Goal: Task Accomplishment & Management: Use online tool/utility

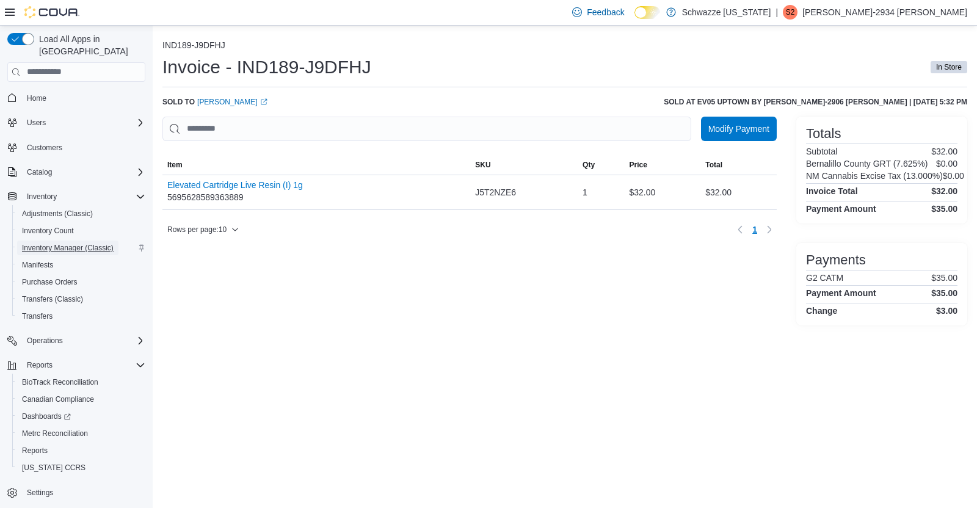
click at [50, 243] on span "Inventory Manager (Classic)" at bounding box center [68, 248] width 92 height 10
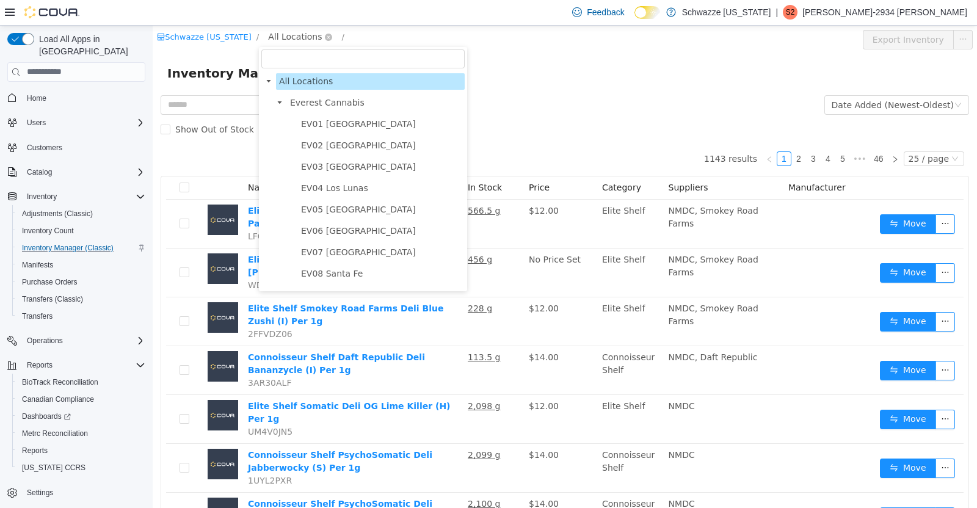
click at [283, 39] on span "All Locations" at bounding box center [295, 35] width 54 height 13
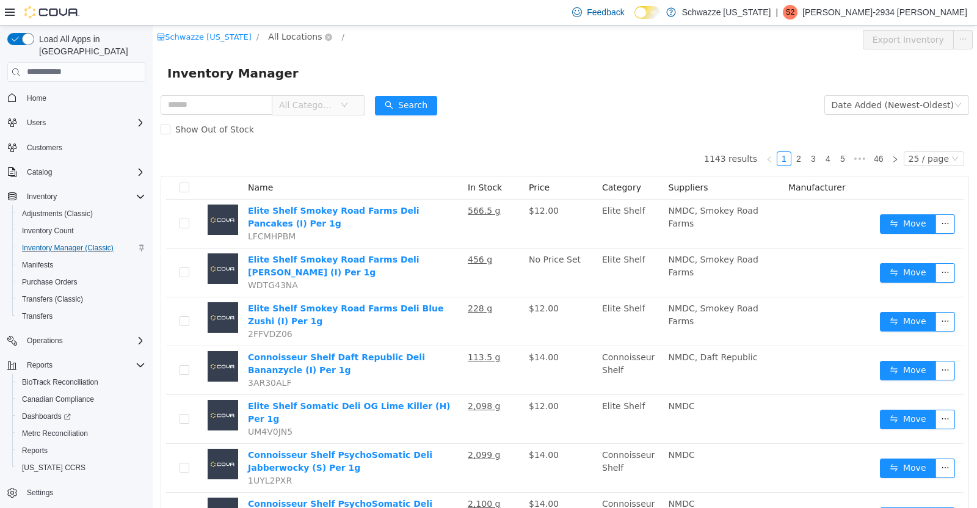
click at [281, 38] on span "All Locations" at bounding box center [295, 35] width 54 height 13
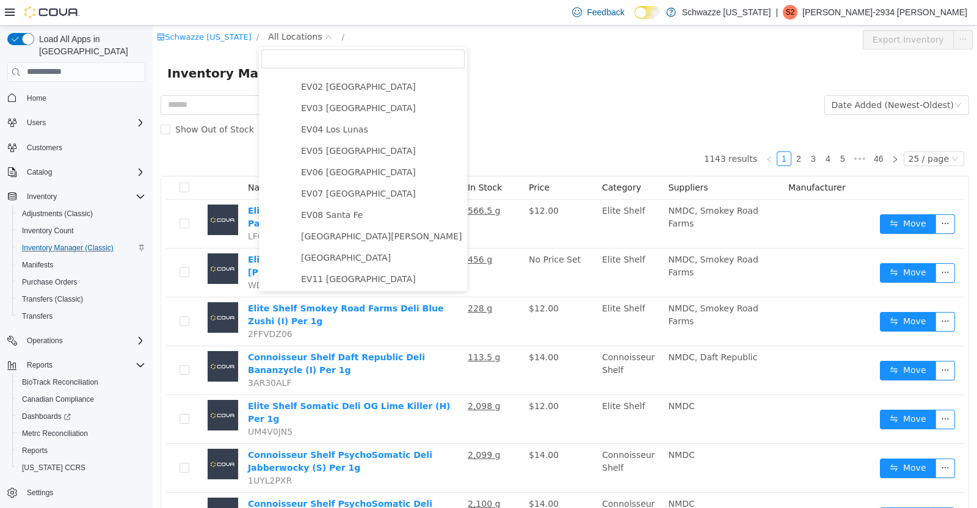
scroll to position [57, 0]
click at [351, 155] on span "EV05 [GEOGRAPHIC_DATA]" at bounding box center [358, 152] width 115 height 10
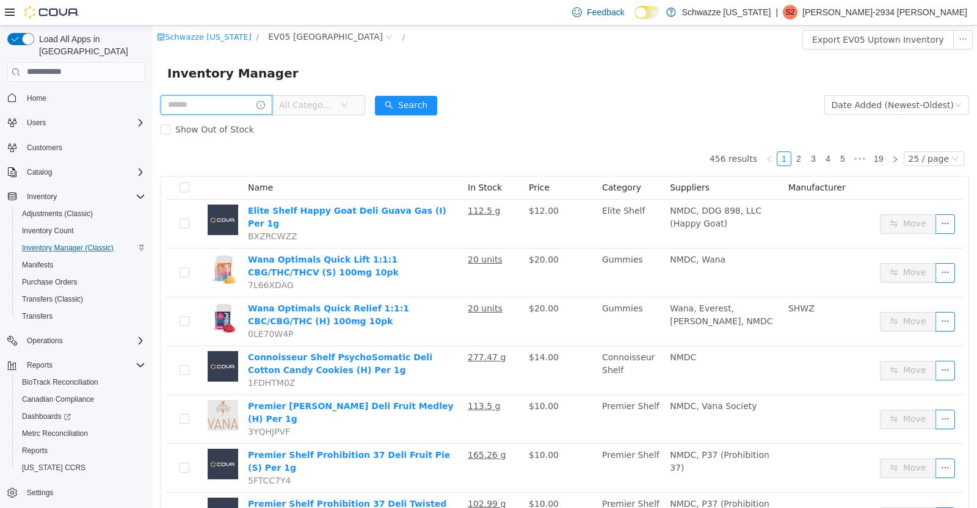
click at [214, 107] on input "text" at bounding box center [217, 105] width 112 height 20
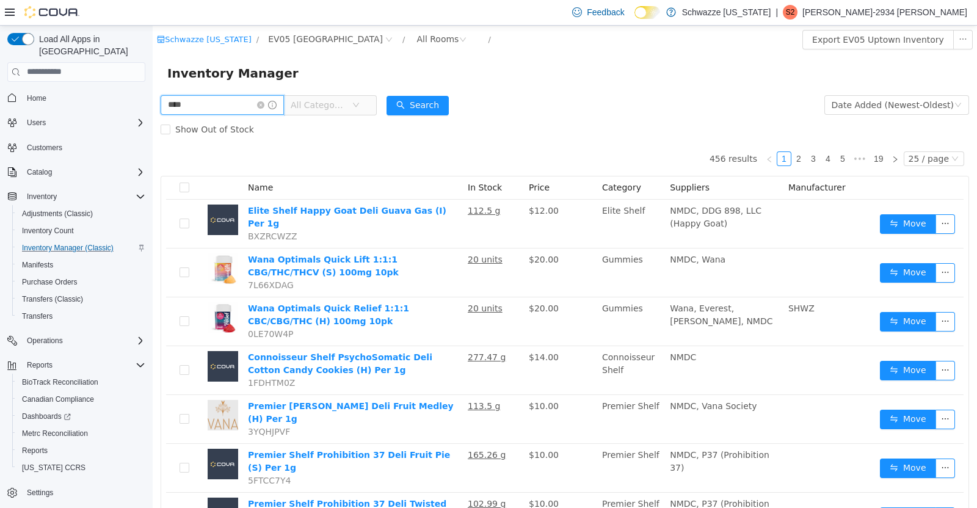
type input "****"
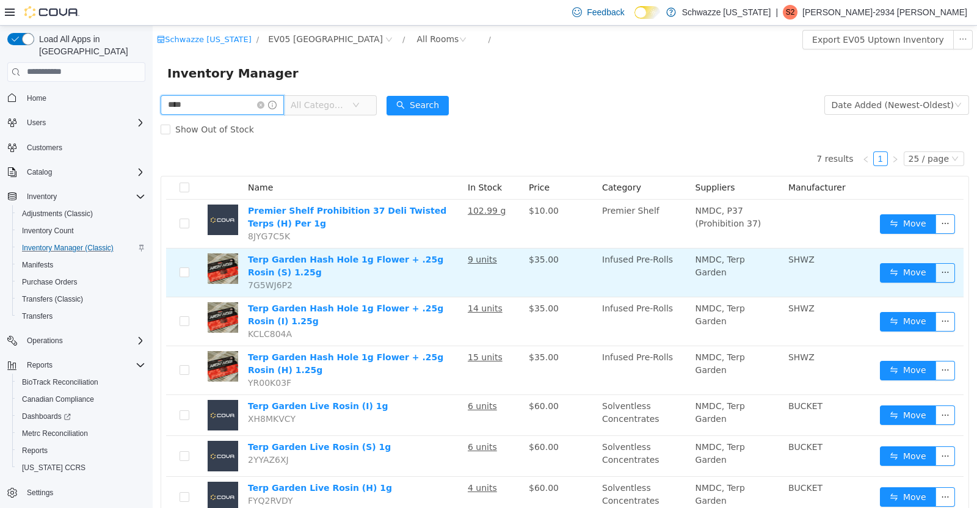
scroll to position [43, 0]
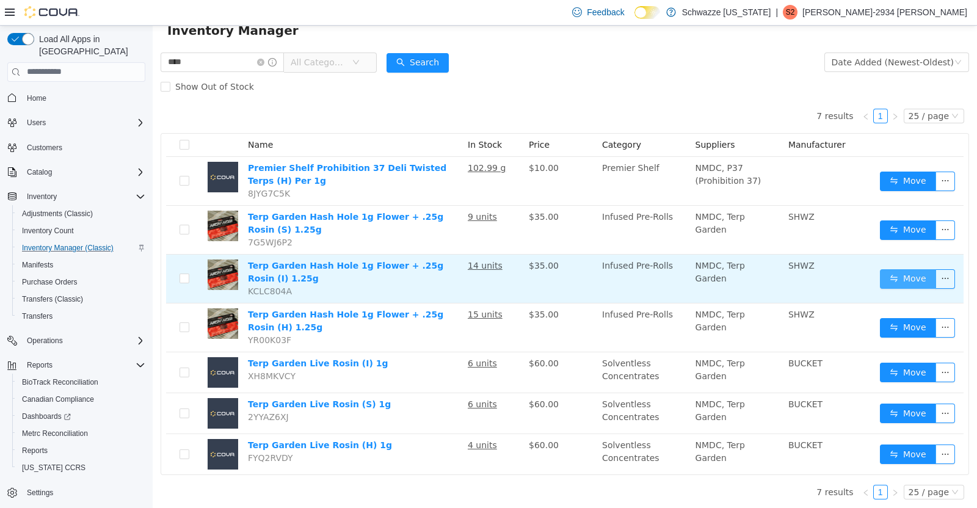
click at [891, 280] on button "Move" at bounding box center [908, 279] width 56 height 20
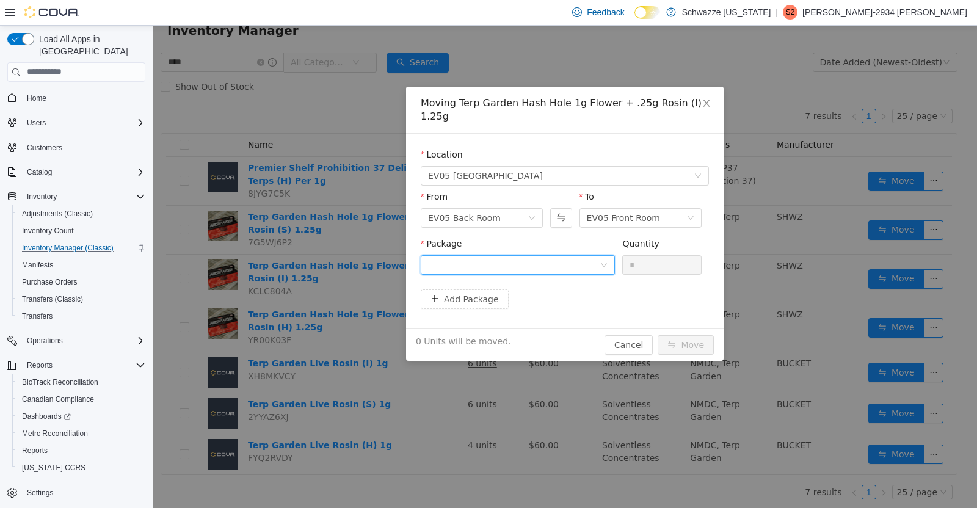
click at [519, 255] on div at bounding box center [514, 264] width 172 height 18
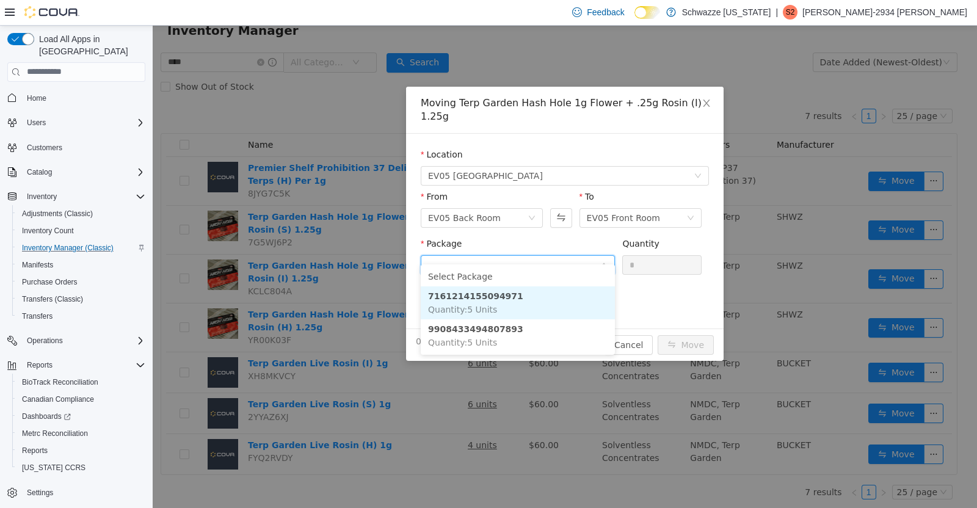
click at [518, 306] on li "7161214155094971 Quantity : 5 Units" at bounding box center [518, 302] width 194 height 33
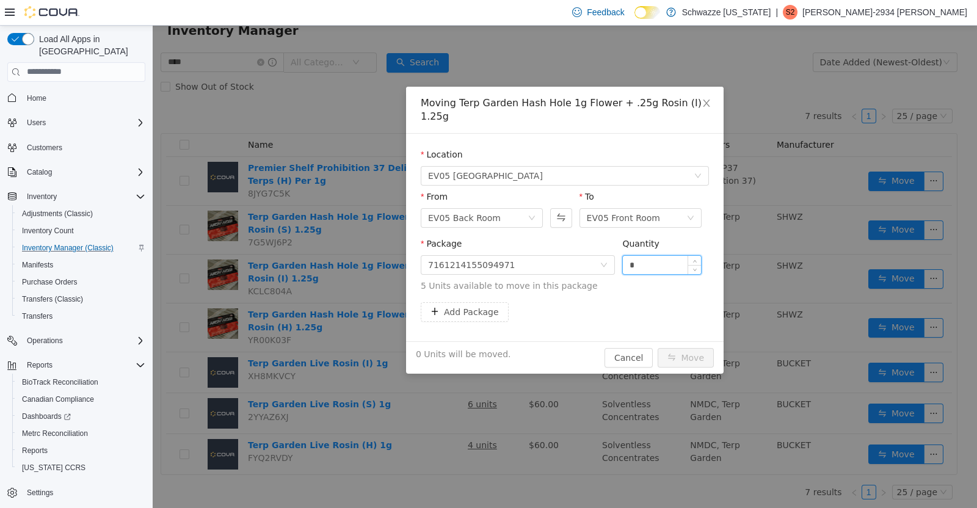
click at [647, 257] on input "*" at bounding box center [662, 264] width 78 height 18
type input "*"
click at [688, 348] on button "Move" at bounding box center [686, 358] width 56 height 20
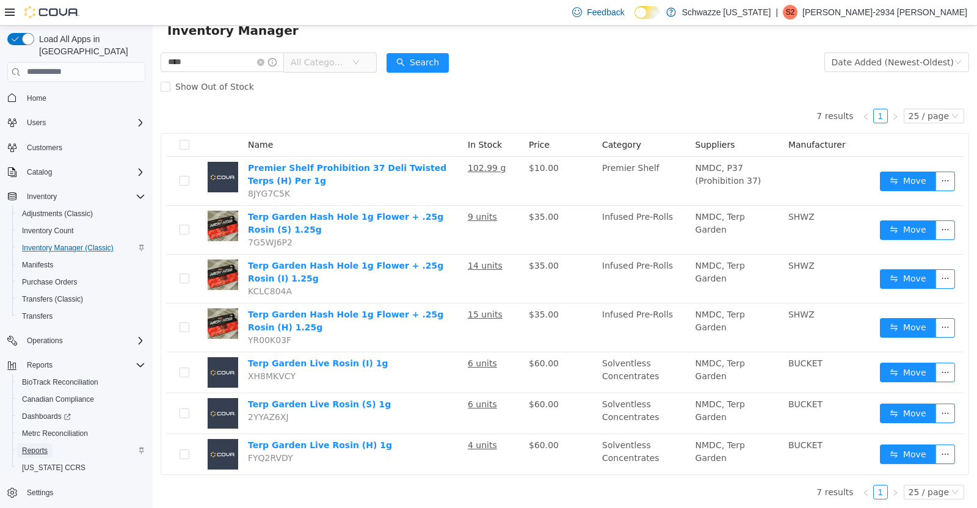
click at [31, 446] on span "Reports" at bounding box center [35, 451] width 26 height 10
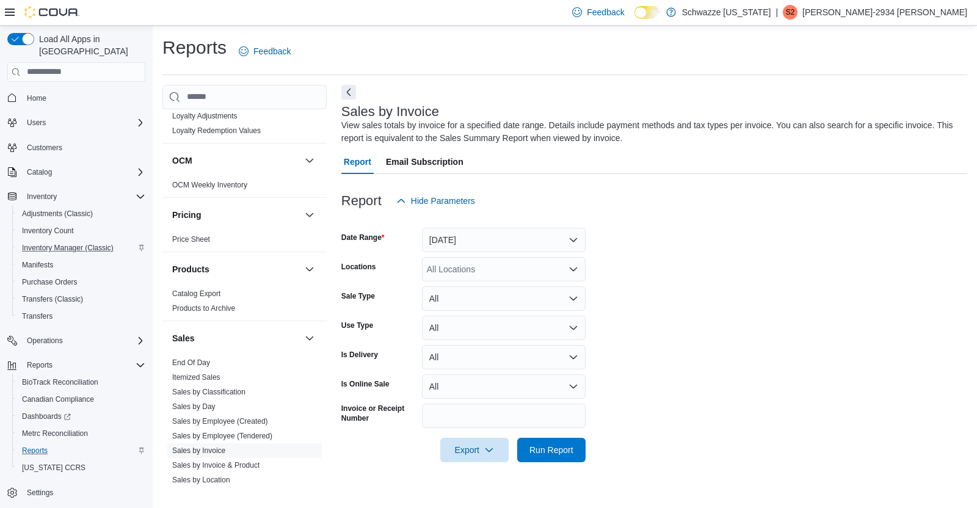
scroll to position [590, 0]
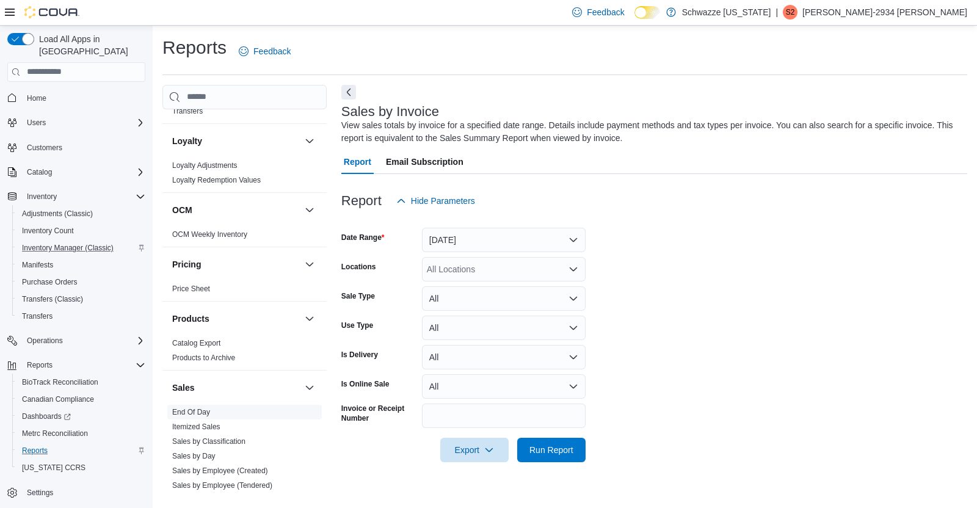
click at [206, 409] on link "End Of Day" at bounding box center [191, 412] width 38 height 9
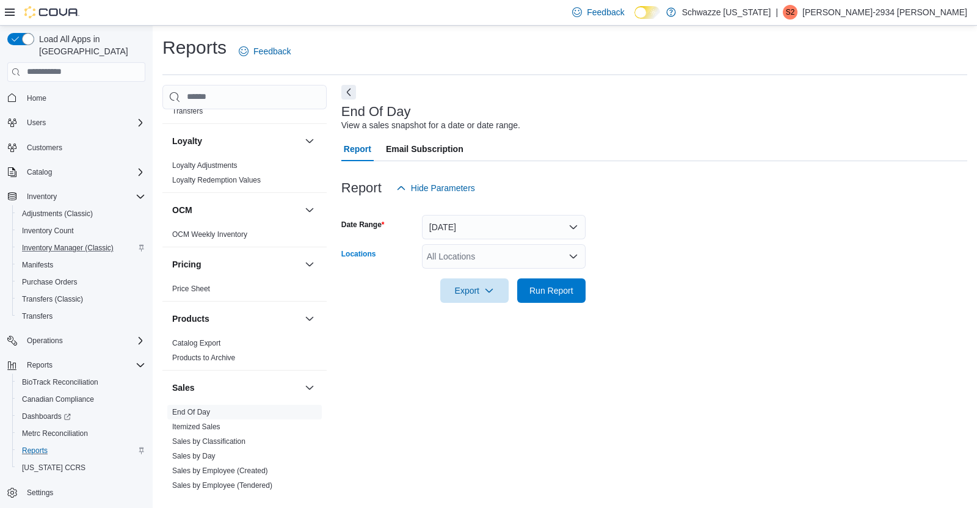
click at [498, 265] on div "All Locations" at bounding box center [504, 256] width 164 height 24
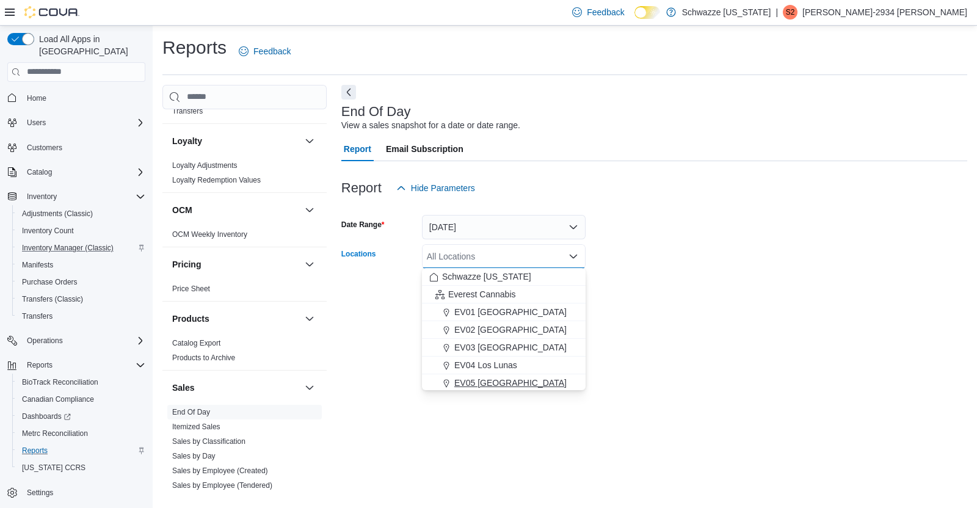
click at [491, 383] on span "EV05 [GEOGRAPHIC_DATA]" at bounding box center [510, 383] width 112 height 12
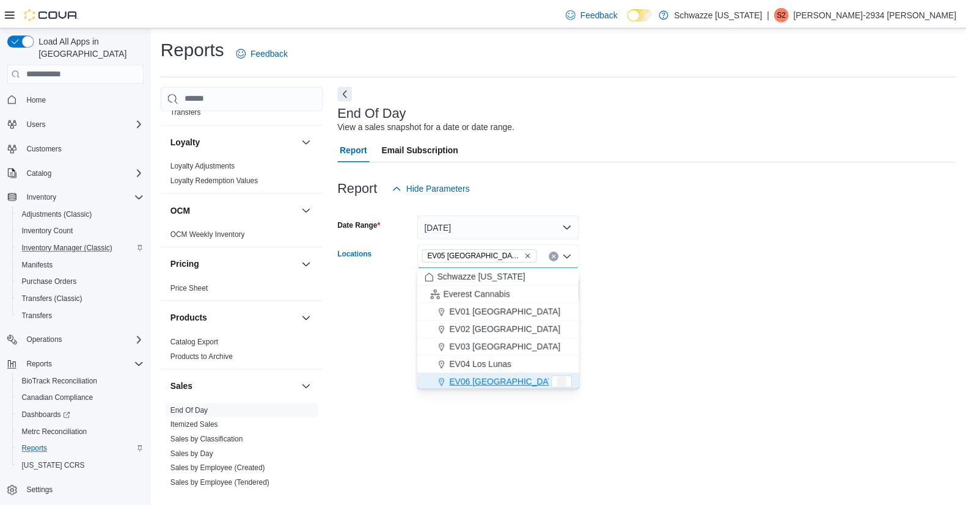
scroll to position [2, 0]
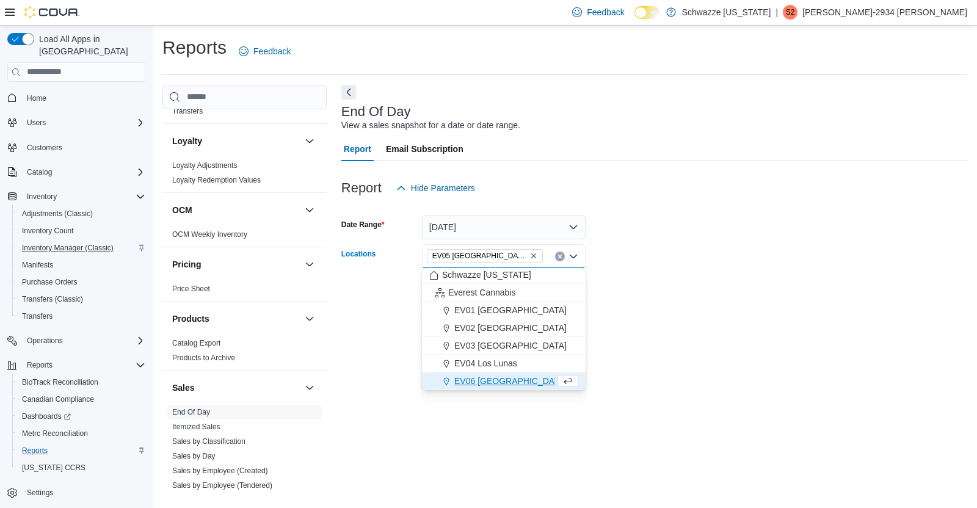
click at [715, 337] on div "End Of Day View a sales snapshot for a date or date range. Report Email Subscri…" at bounding box center [654, 288] width 626 height 406
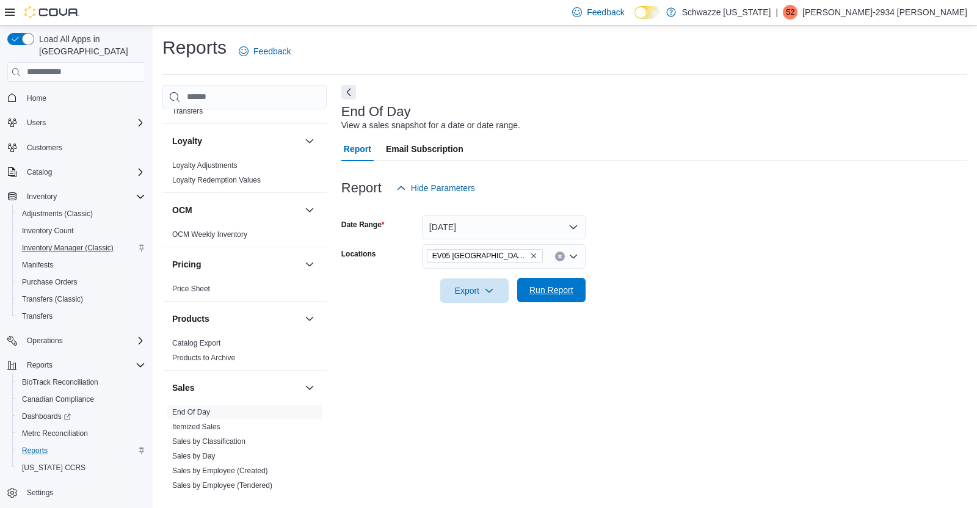
click at [568, 280] on span "Run Report" at bounding box center [552, 290] width 54 height 24
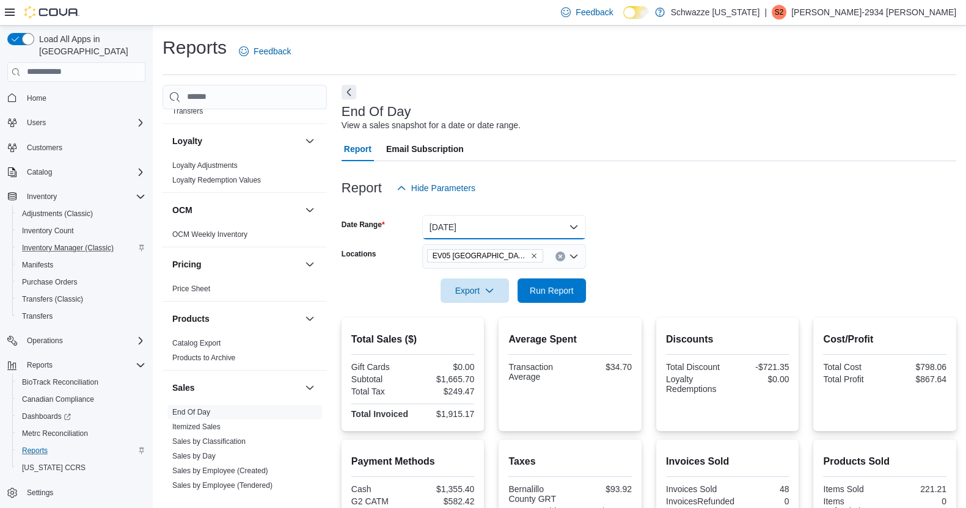
click at [495, 223] on button "[DATE]" at bounding box center [504, 227] width 164 height 24
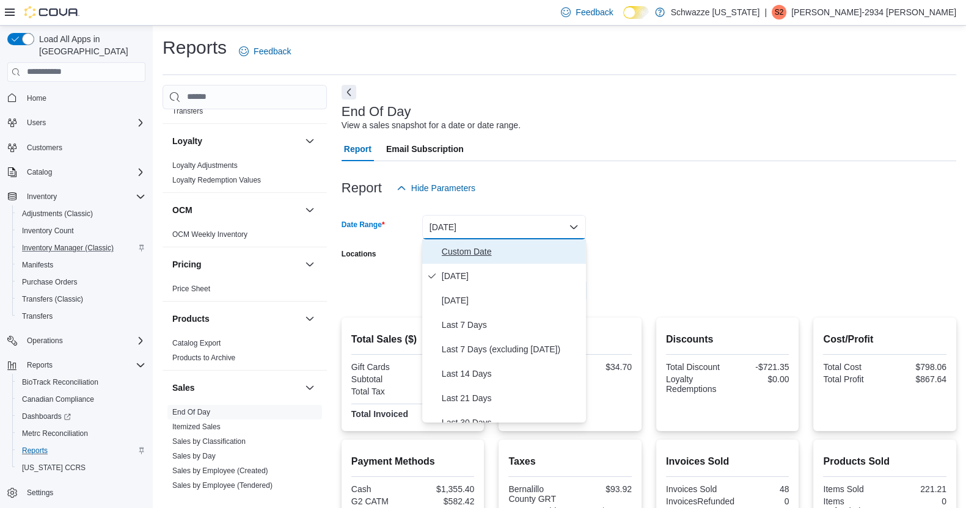
click at [484, 242] on button "Custom Date" at bounding box center [504, 251] width 164 height 24
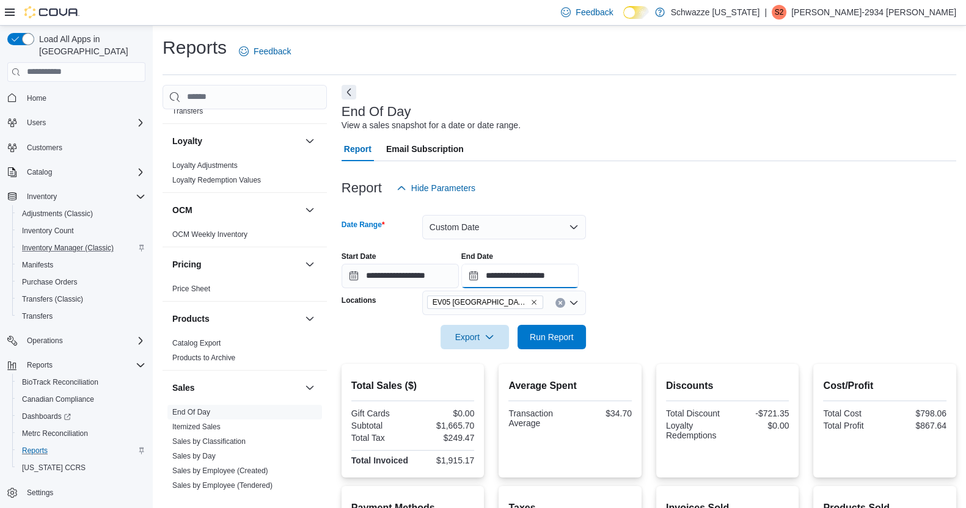
click at [569, 270] on input "**********" at bounding box center [519, 276] width 117 height 24
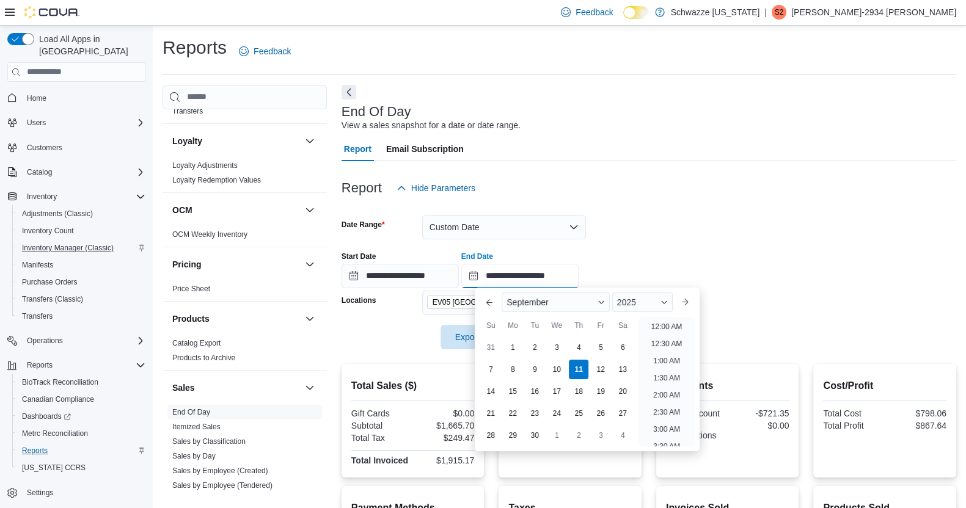
scroll to position [693, 0]
click at [694, 423] on ul "12:00 AM 12:30 AM 1:00 AM 1:30 AM 2:00 AM 2:30 AM 3:00 AM 3:30 AM 4:00 AM 4:30 …" at bounding box center [666, 381] width 56 height 129
click at [672, 383] on li "2:00 PM" at bounding box center [666, 385] width 37 height 15
type input "**********"
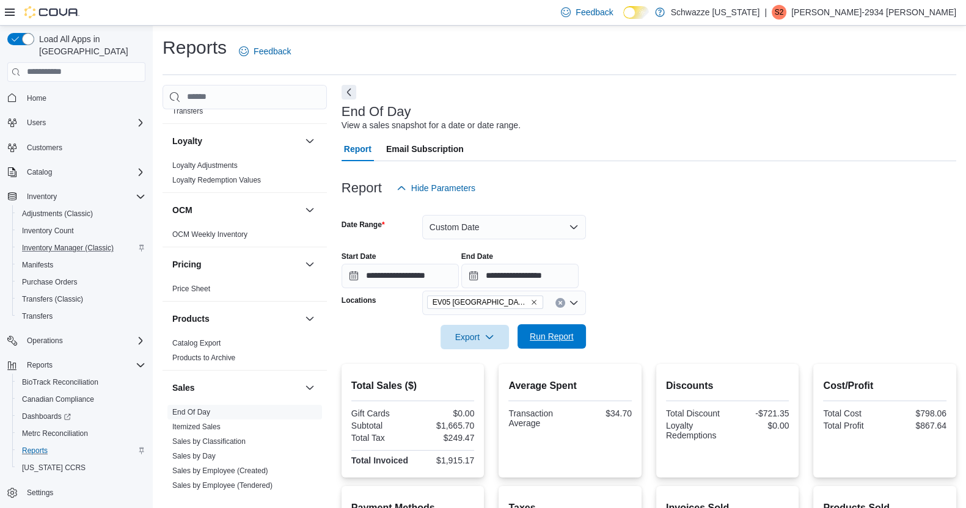
click at [530, 338] on span "Run Report" at bounding box center [552, 336] width 44 height 12
click at [517, 224] on button "Custom Date" at bounding box center [504, 227] width 164 height 24
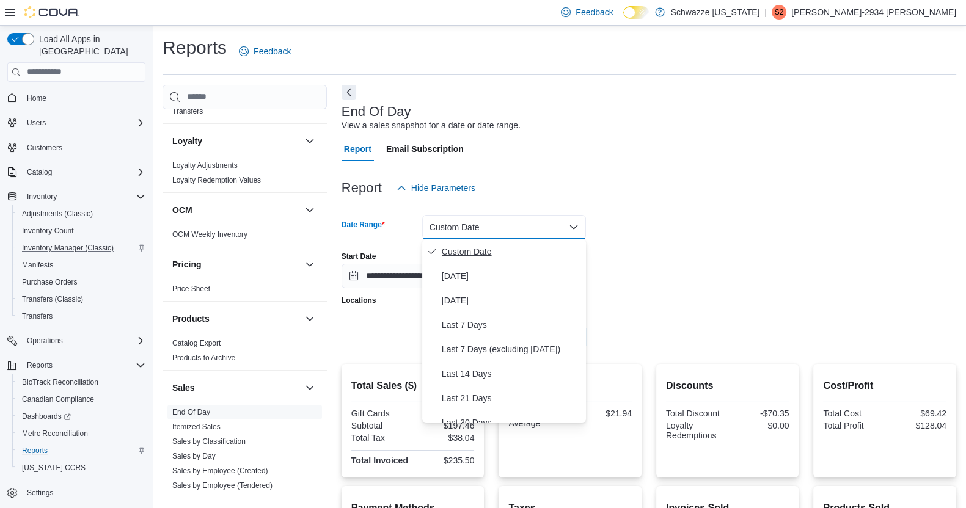
click at [463, 255] on span "Custom Date" at bounding box center [511, 251] width 139 height 15
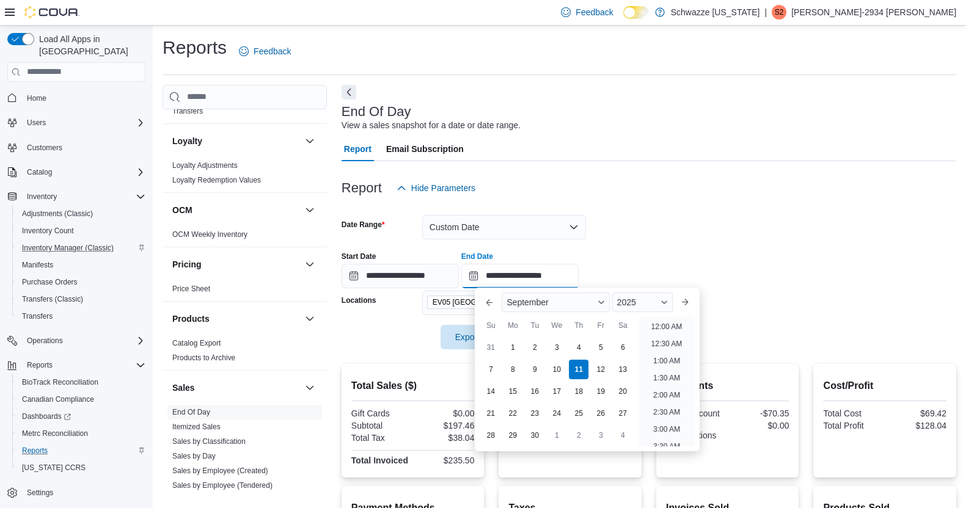
click at [550, 282] on input "**********" at bounding box center [519, 276] width 117 height 24
click at [580, 341] on div "4" at bounding box center [578, 347] width 21 height 21
type input "**********"
click at [650, 241] on div at bounding box center [648, 240] width 614 height 2
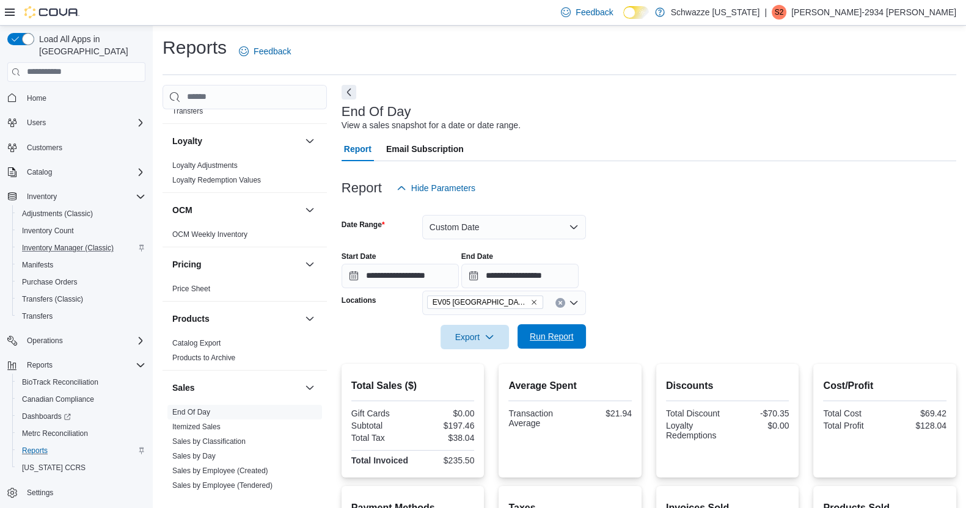
click at [530, 340] on span "Run Report" at bounding box center [552, 336] width 44 height 12
click at [534, 264] on input "**********" at bounding box center [519, 276] width 117 height 24
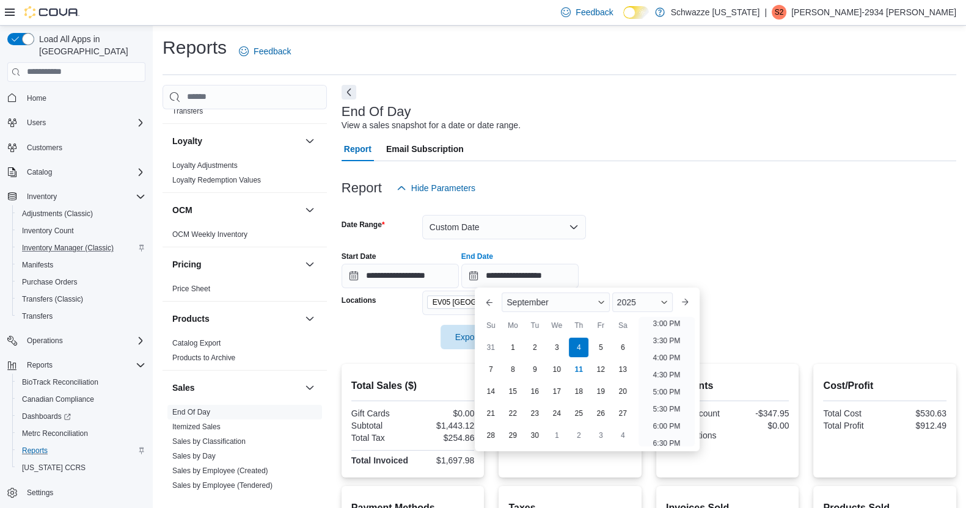
scroll to position [693, 0]
click at [674, 438] on li "11:30 PM" at bounding box center [666, 437] width 41 height 15
type input "**********"
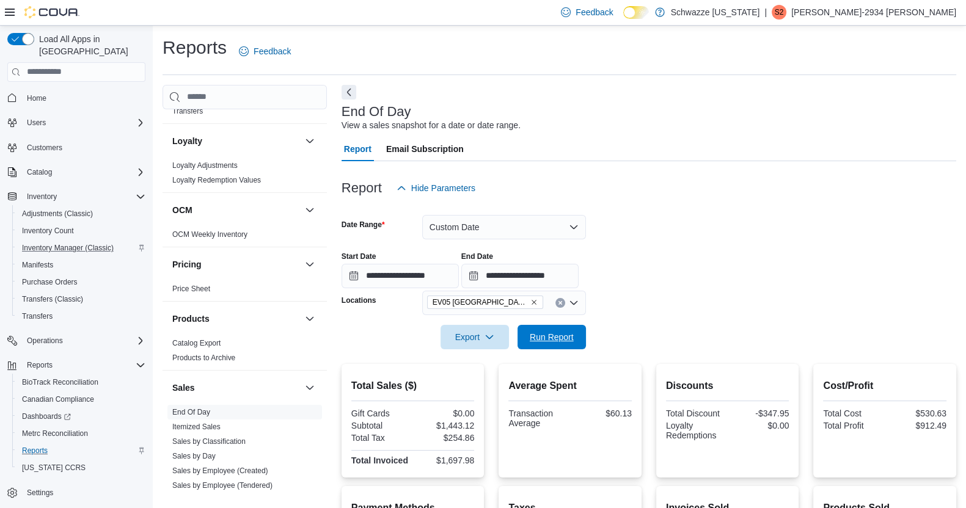
click at [544, 349] on span "Run Report" at bounding box center [552, 337] width 54 height 24
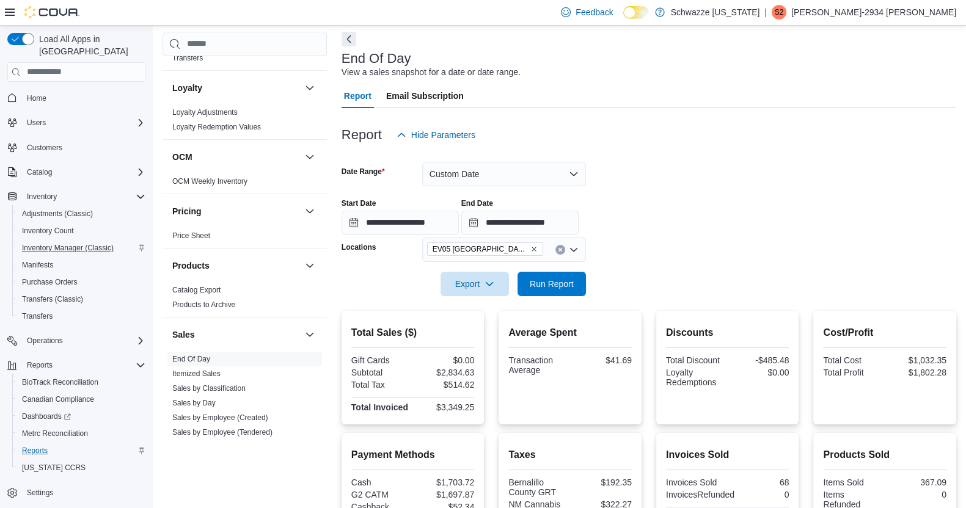
scroll to position [43, 0]
